Goal: Information Seeking & Learning: Learn about a topic

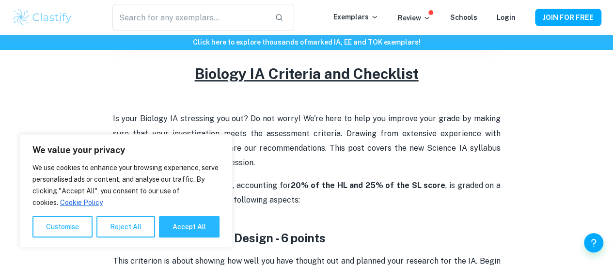
scroll to position [336, 0]
click at [188, 227] on button "Accept All" at bounding box center [189, 226] width 61 height 21
checkbox input "true"
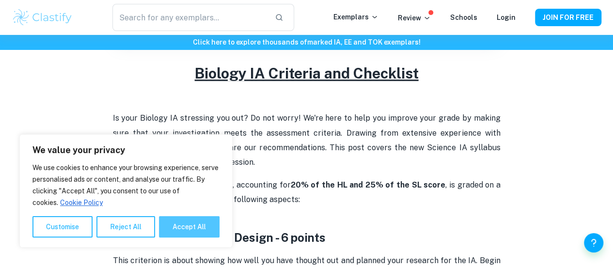
checkbox input "true"
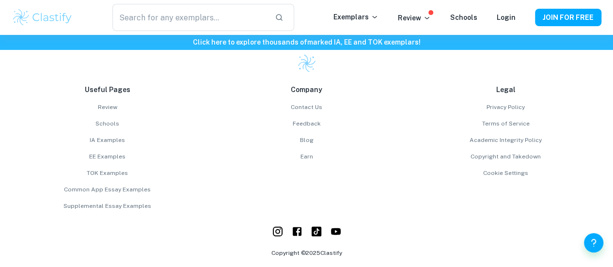
scroll to position [2976, 0]
